Goal: Task Accomplishment & Management: Manage account settings

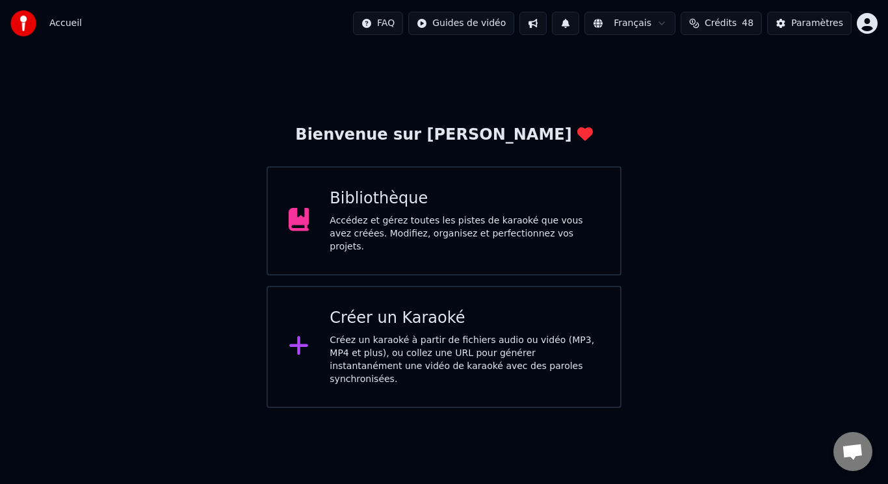
click at [23, 19] on img at bounding box center [23, 23] width 26 height 26
click at [811, 26] on div "Paramètres" at bounding box center [817, 23] width 52 height 13
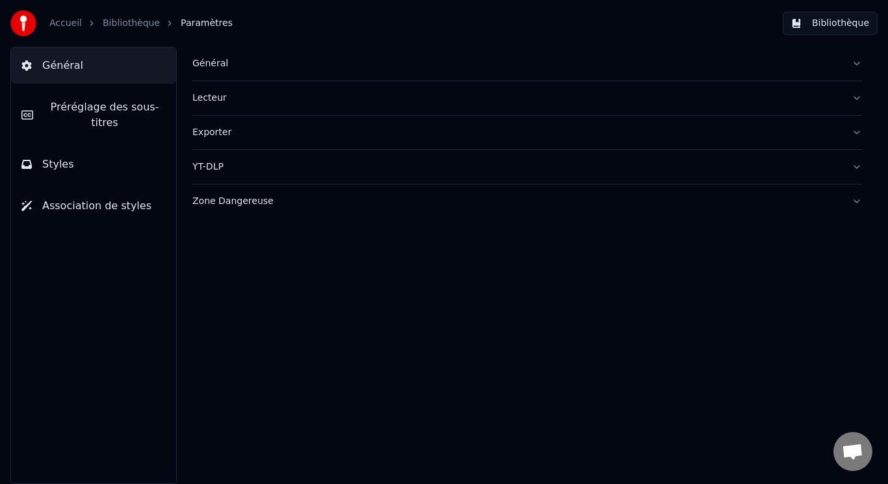
click at [118, 25] on link "Bibliothèque" at bounding box center [131, 23] width 57 height 13
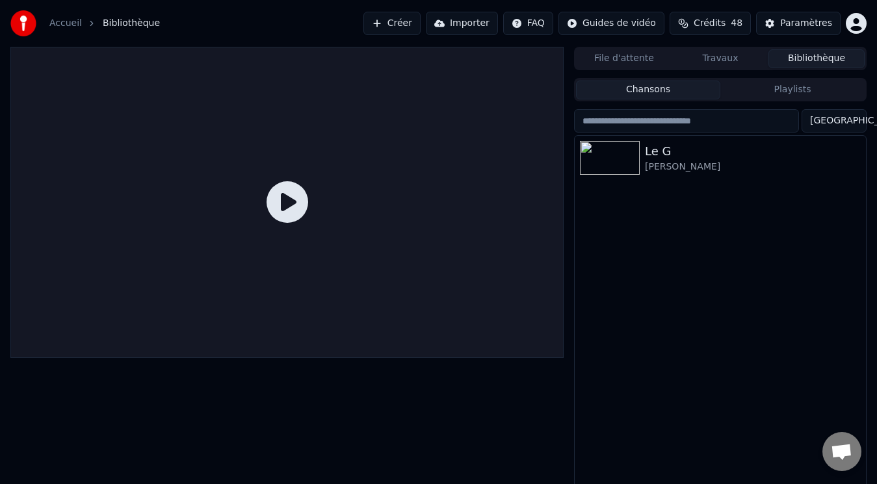
click at [735, 62] on button "Travaux" at bounding box center [720, 58] width 96 height 19
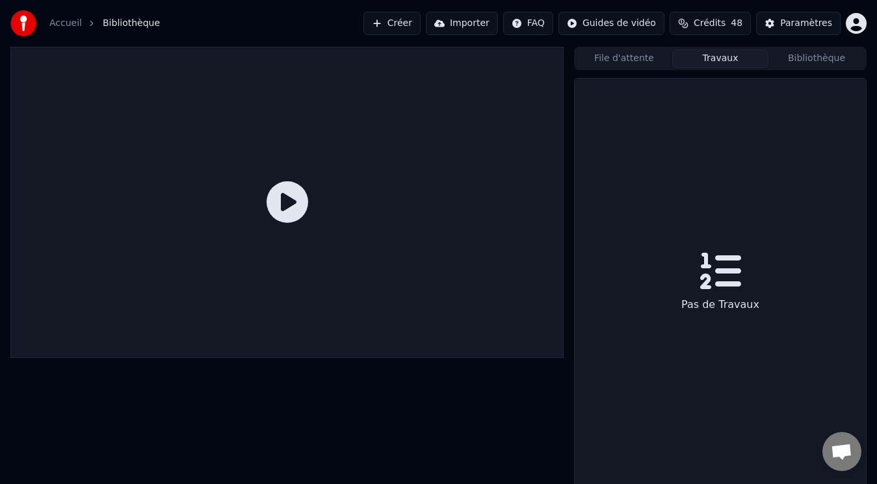
click at [648, 55] on button "File d'attente" at bounding box center [624, 58] width 96 height 19
click at [809, 55] on button "Bibliothèque" at bounding box center [816, 58] width 96 height 19
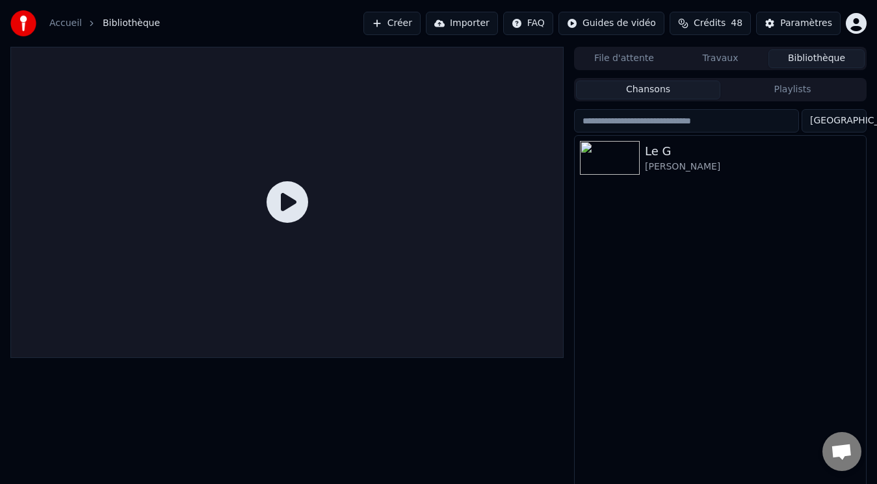
click at [853, 23] on html "Accueil Bibliothèque Créer Importer FAQ Guides de vidéo Crédits 48 Paramètres F…" at bounding box center [438, 242] width 877 height 484
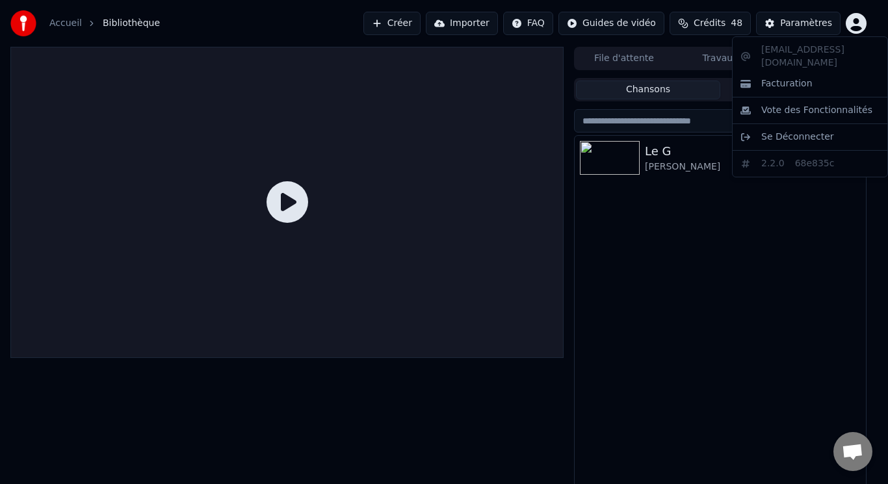
click at [689, 219] on html "Accueil Bibliothèque Créer Importer FAQ Guides de vidéo Crédits 48 Paramètres F…" at bounding box center [444, 242] width 888 height 484
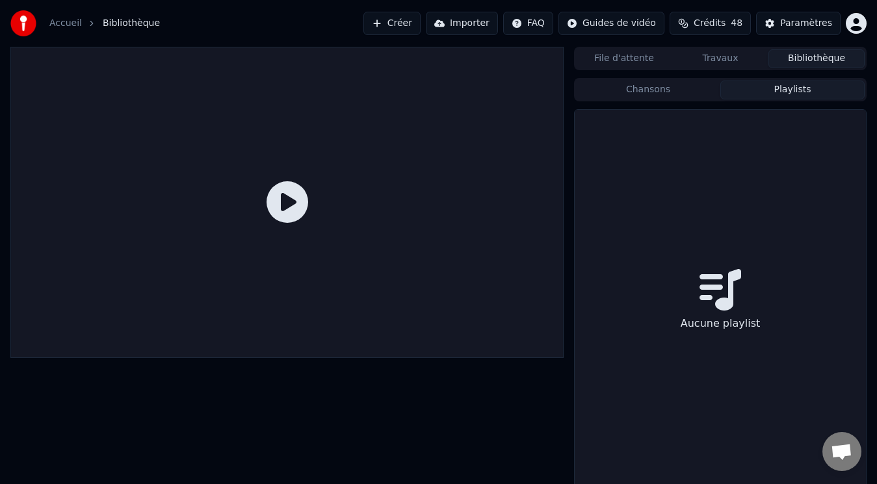
click at [788, 86] on button "Playlists" at bounding box center [792, 90] width 144 height 19
click at [690, 88] on button "Chansons" at bounding box center [648, 90] width 144 height 19
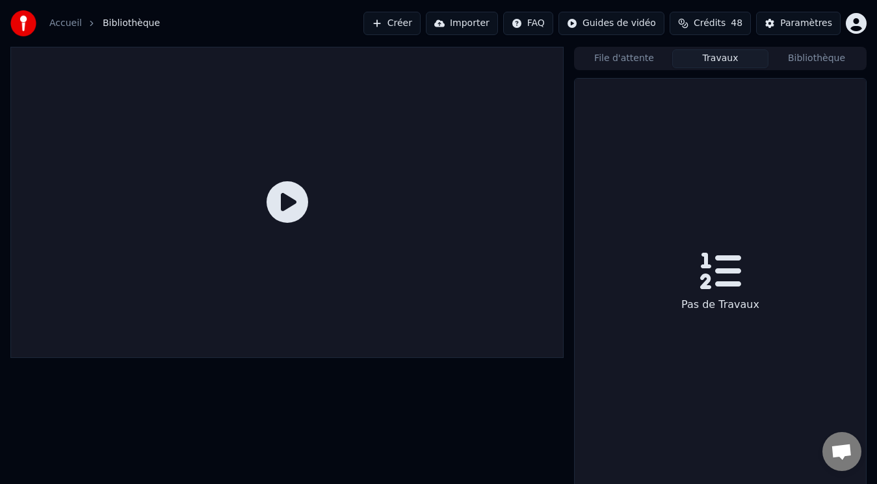
click at [736, 60] on button "Travaux" at bounding box center [720, 58] width 96 height 19
click at [73, 25] on link "Accueil" at bounding box center [65, 23] width 32 height 13
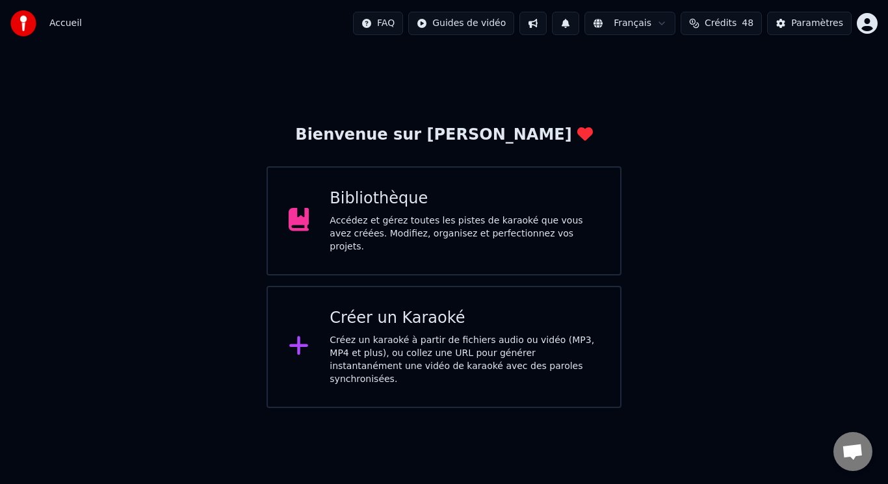
click at [384, 207] on div "Bibliothèque" at bounding box center [464, 198] width 270 height 21
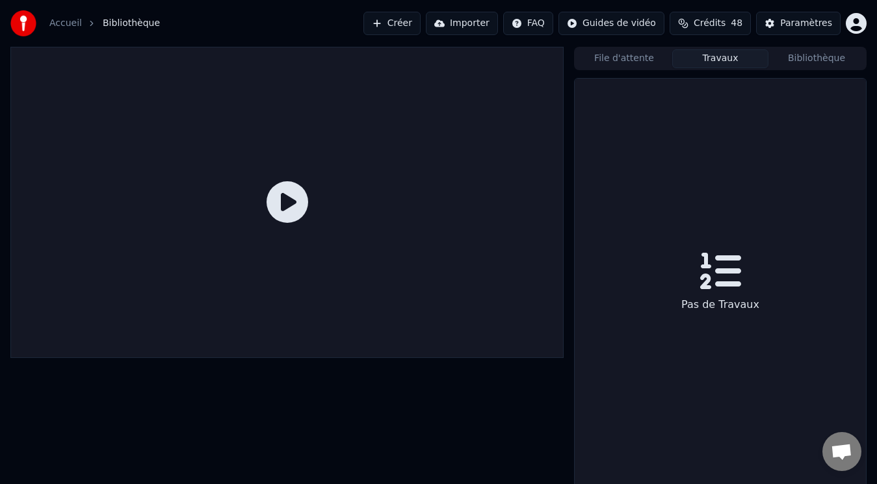
click at [284, 201] on icon at bounding box center [287, 202] width 42 height 42
click at [805, 55] on button "Bibliothèque" at bounding box center [816, 58] width 96 height 19
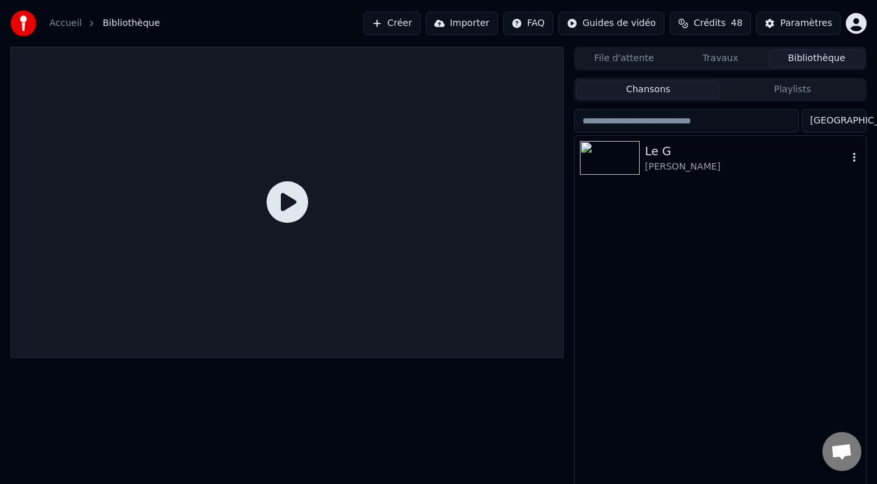
click at [612, 157] on img at bounding box center [610, 158] width 60 height 34
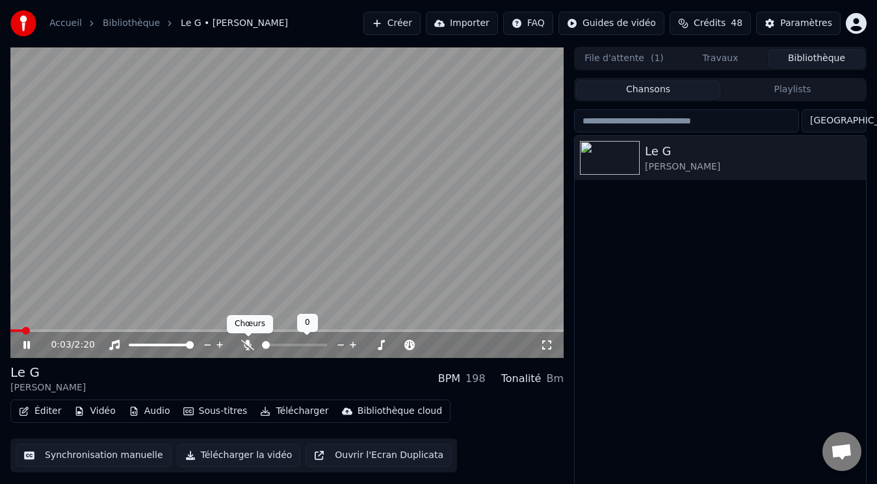
click at [248, 346] on icon at bounding box center [247, 345] width 13 height 10
click at [10, 330] on span at bounding box center [14, 331] width 8 height 8
click at [150, 408] on button "Audio" at bounding box center [149, 411] width 52 height 18
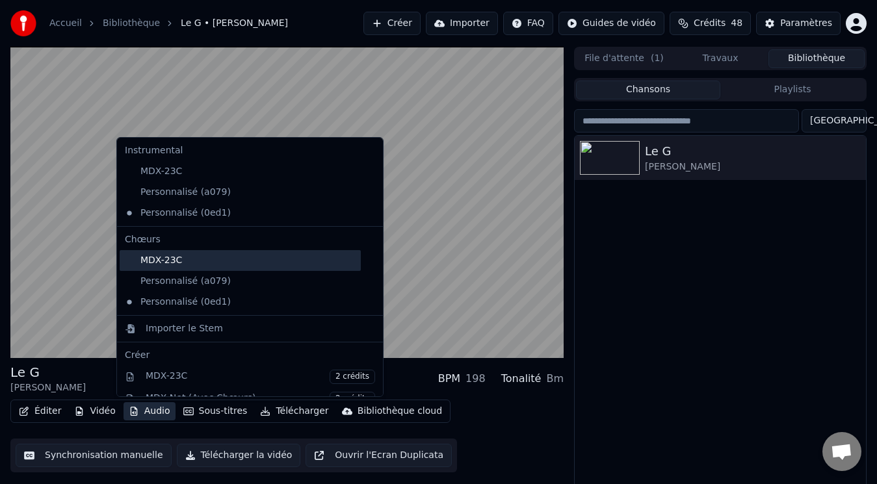
click at [190, 255] on div "MDX-23C" at bounding box center [240, 260] width 241 height 21
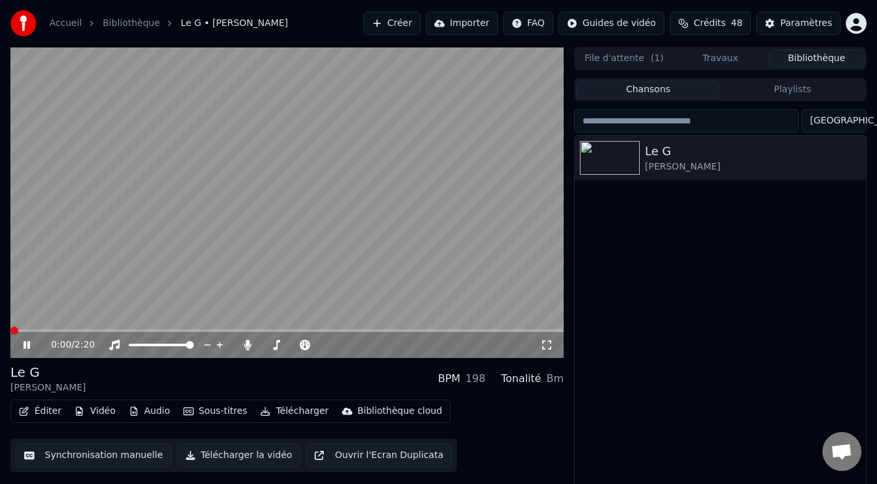
click at [10, 332] on span at bounding box center [14, 331] width 8 height 8
click at [10, 331] on span at bounding box center [14, 331] width 8 height 8
click at [10, 328] on span at bounding box center [14, 331] width 8 height 8
click at [27, 343] on icon at bounding box center [36, 345] width 30 height 10
click at [10, 330] on span at bounding box center [14, 331] width 8 height 8
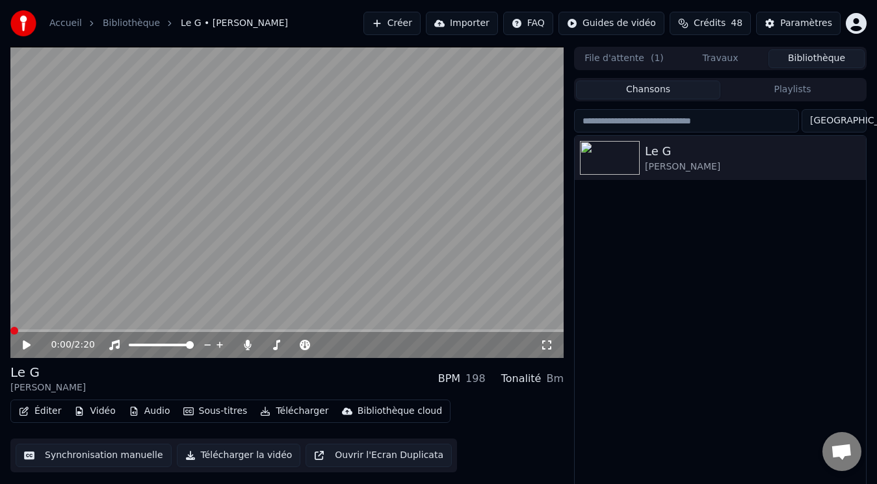
click at [335, 456] on button "Ouvrir l'Ecran Duplicata" at bounding box center [378, 455] width 146 height 23
click at [30, 343] on icon at bounding box center [26, 345] width 6 height 8
click at [738, 60] on button "Travaux" at bounding box center [720, 58] width 96 height 19
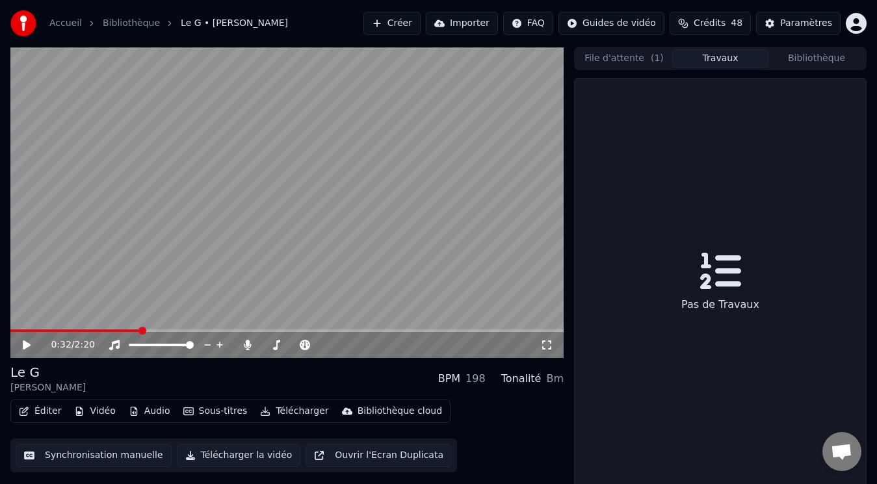
click at [636, 60] on button "File d'attente ( 1 )" at bounding box center [624, 58] width 96 height 19
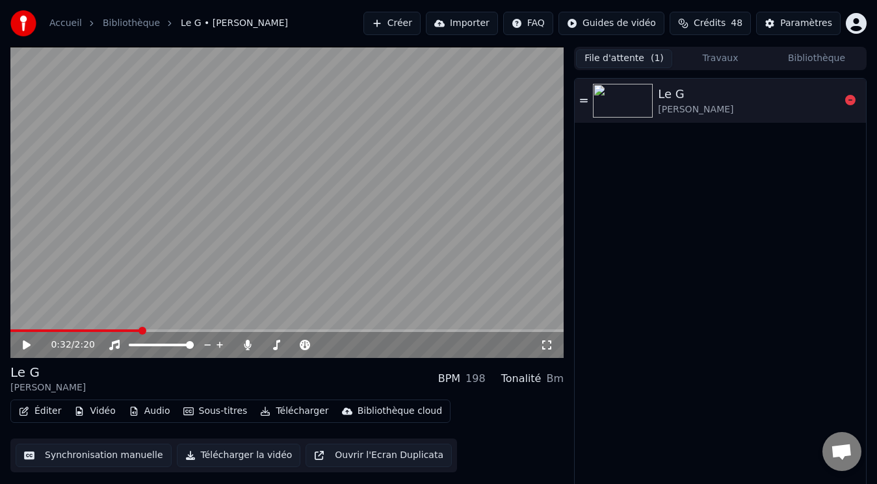
click at [628, 100] on img at bounding box center [623, 101] width 60 height 34
click at [10, 329] on span at bounding box center [14, 331] width 8 height 8
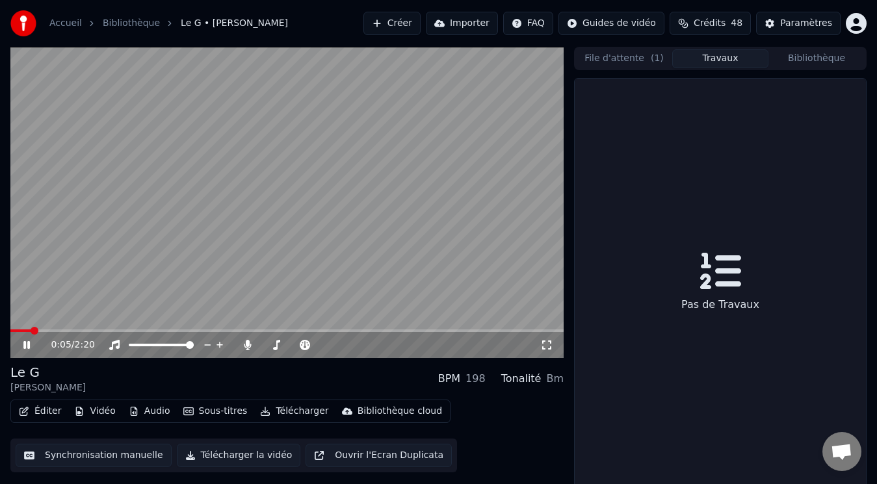
click at [715, 57] on button "Travaux" at bounding box center [720, 58] width 96 height 19
click at [803, 59] on button "Bibliothèque" at bounding box center [816, 58] width 96 height 19
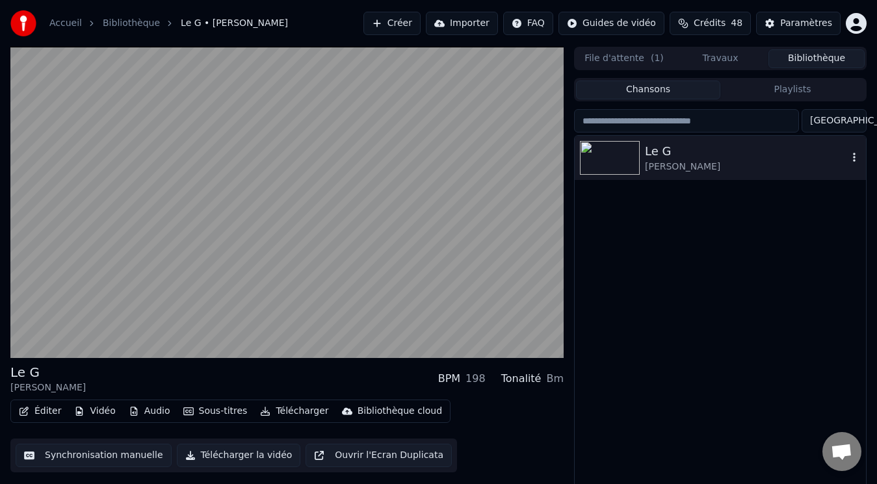
click at [622, 157] on img at bounding box center [610, 158] width 60 height 34
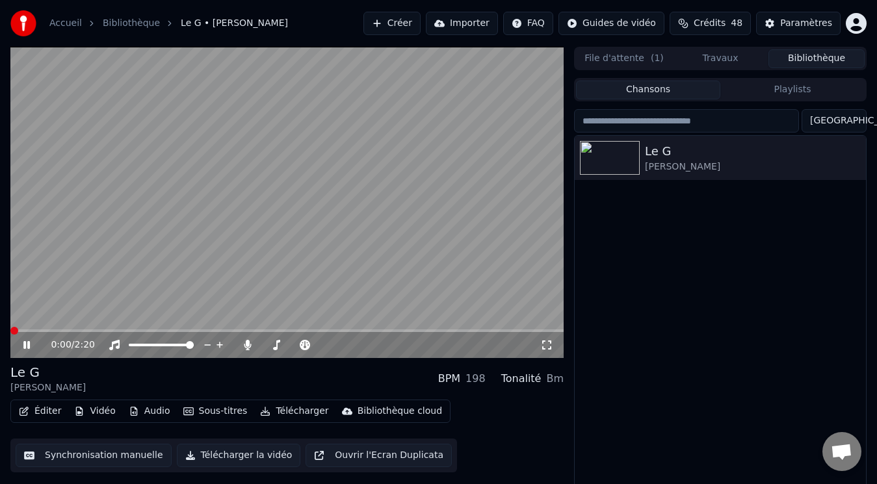
click at [10, 333] on span at bounding box center [14, 331] width 8 height 8
click at [33, 343] on icon at bounding box center [36, 345] width 30 height 10
click at [858, 23] on html "Accueil Bibliothèque Le G • [PERSON_NAME] Créer Importer FAQ Guides de vidéo Cr…" at bounding box center [438, 242] width 877 height 484
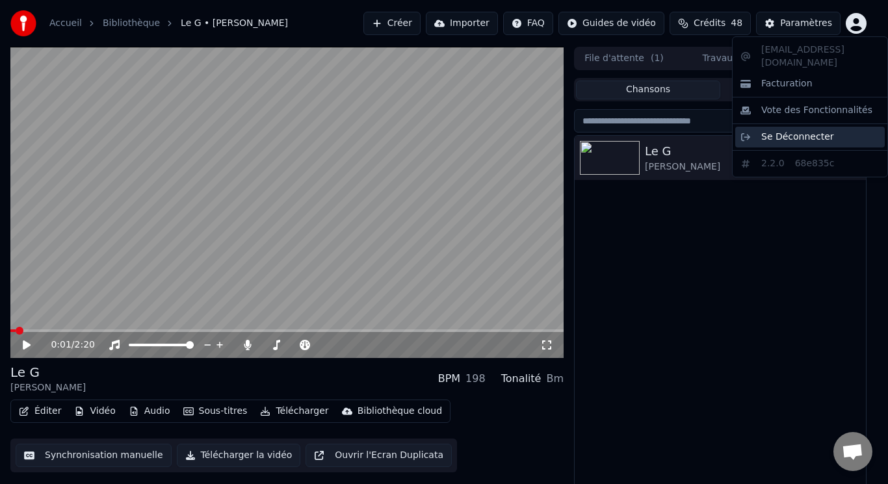
click at [793, 136] on span "Se Déconnecter" at bounding box center [797, 137] width 73 height 13
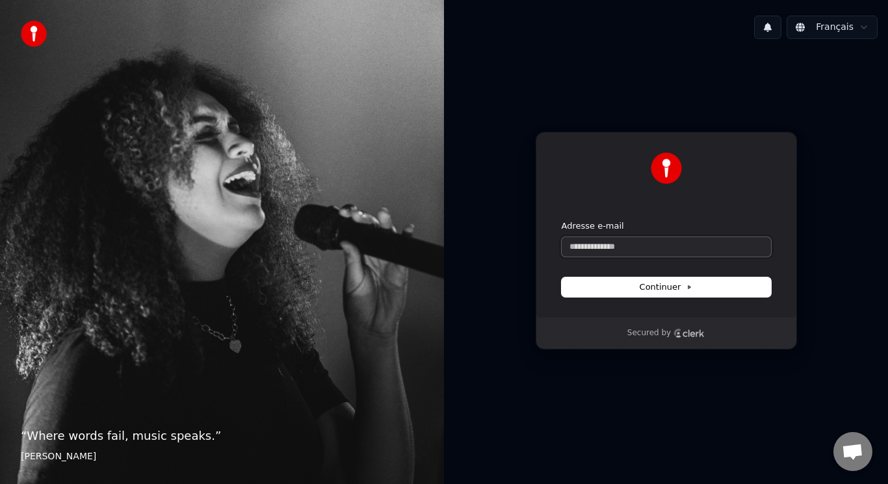
click at [639, 251] on input "Adresse e-mail" at bounding box center [665, 246] width 209 height 19
click at [628, 248] on input "Adresse e-mail" at bounding box center [665, 246] width 209 height 19
paste input "**********"
click at [648, 282] on span "Continuer" at bounding box center [665, 287] width 53 height 12
type input "**********"
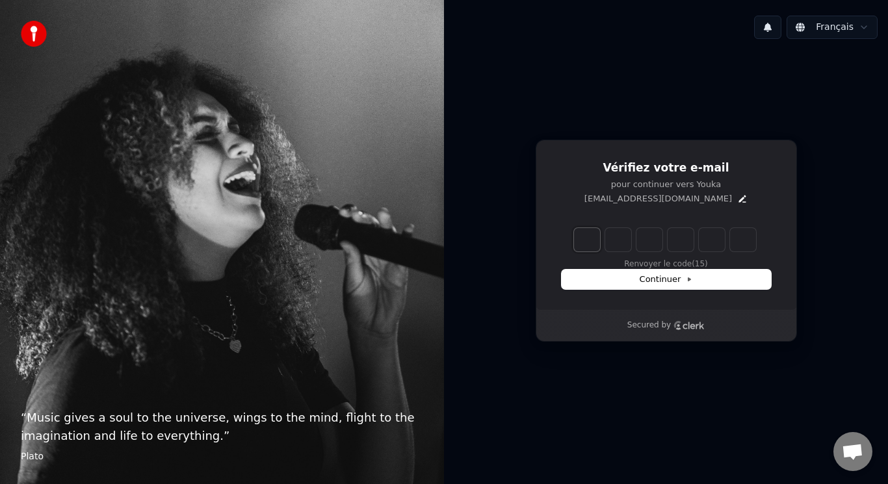
type input "*"
type input "**"
type input "*"
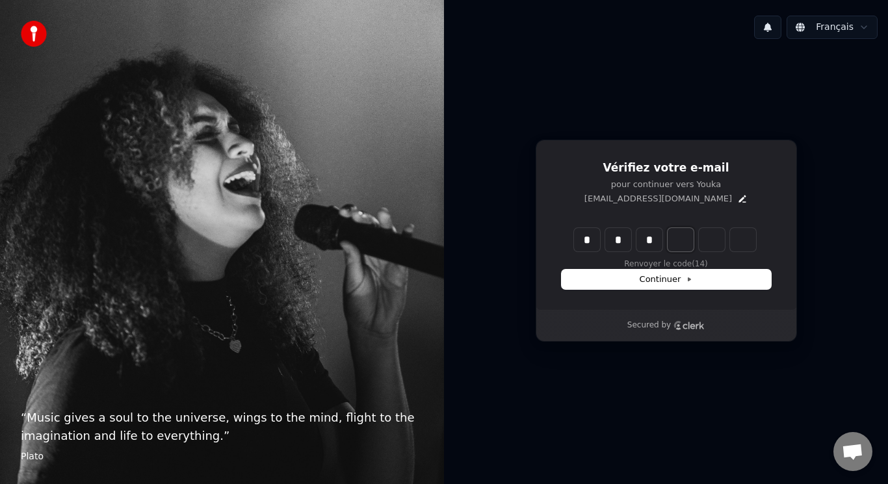
type input "***"
type input "*"
type input "****"
type input "*"
type input "******"
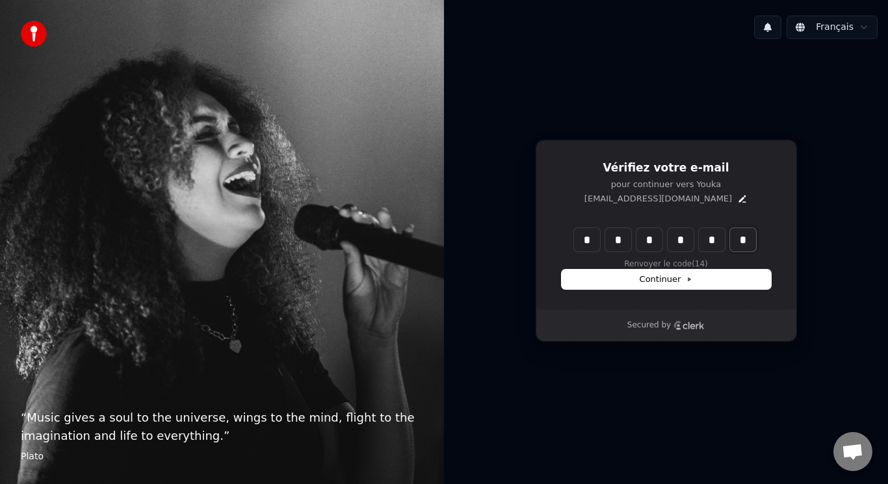
type input "*"
